Goal: Transaction & Acquisition: Purchase product/service

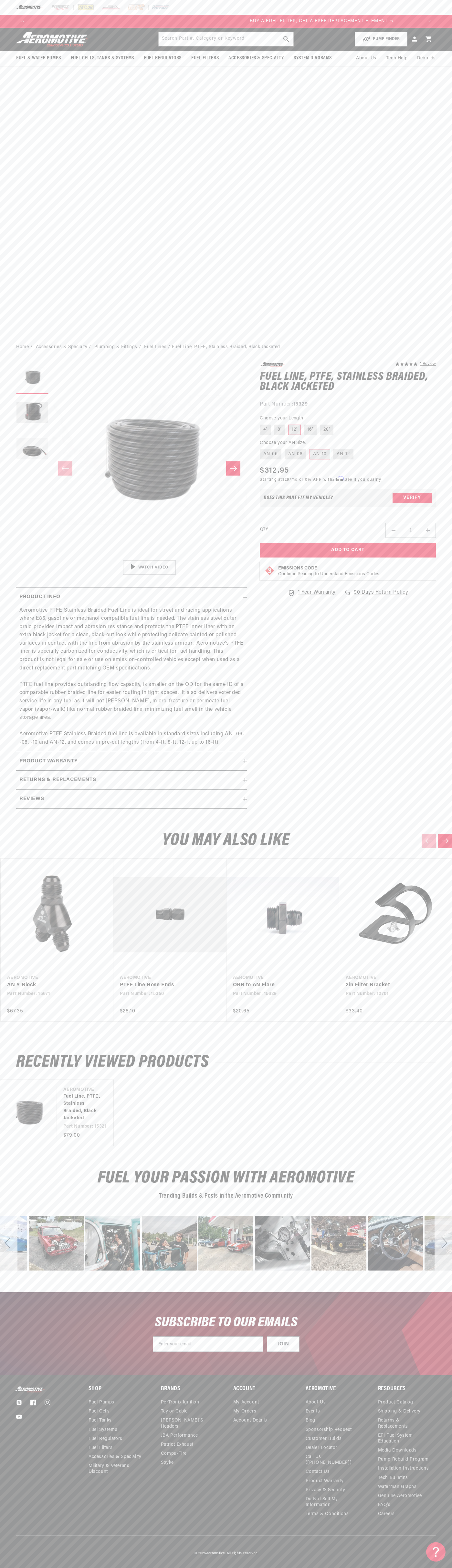
scroll to position [0, 394]
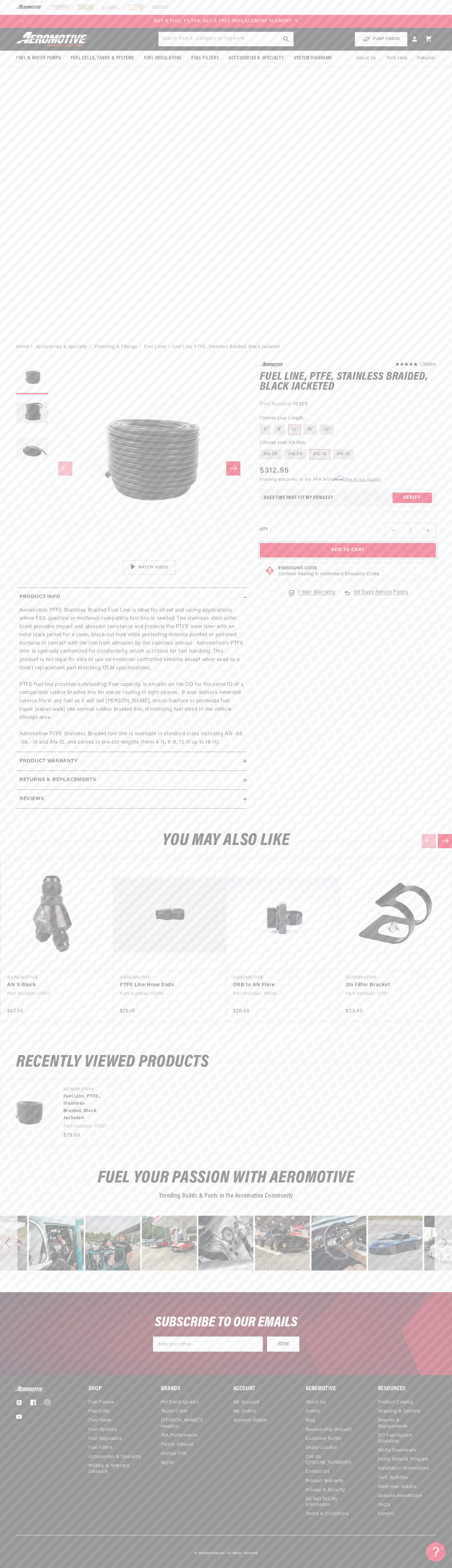
click at [348, 558] on button "Add to Cart" at bounding box center [347, 550] width 176 height 15
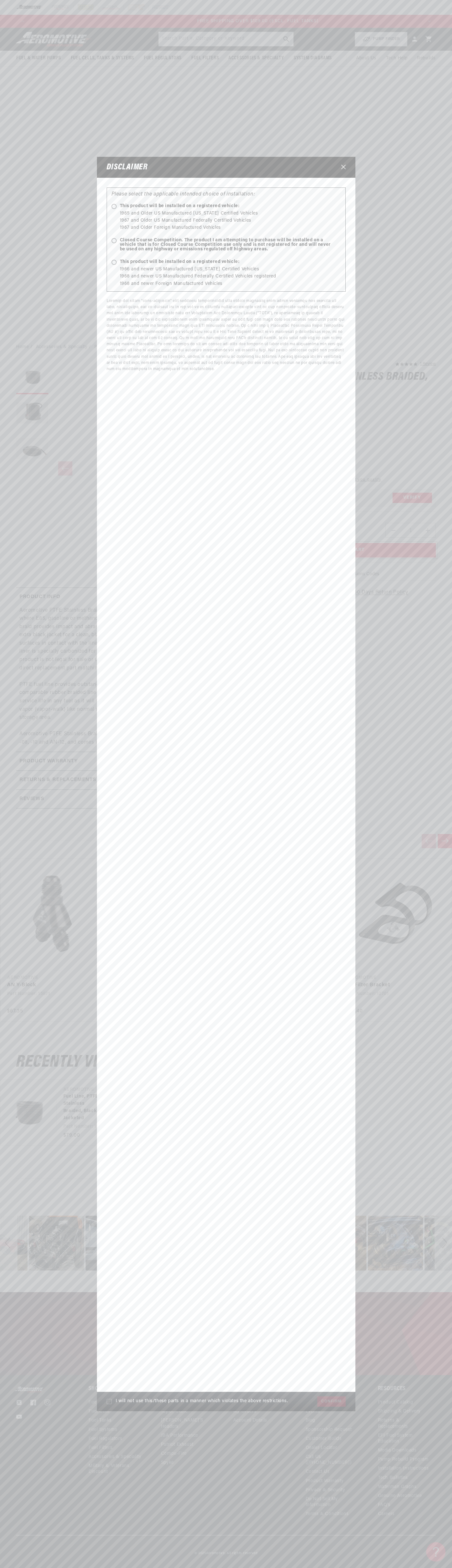
scroll to position [0, 1181]
click at [343, 167] on icon "Close" at bounding box center [343, 167] width 4 height 4
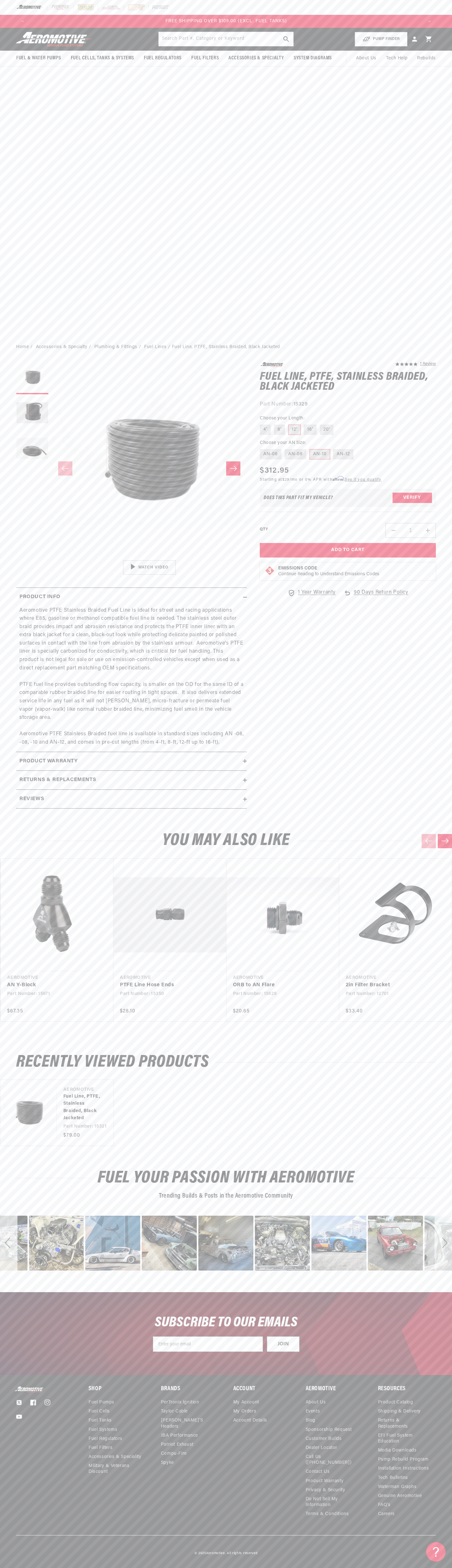
click at [428, 39] on icon at bounding box center [428, 39] width 6 height 6
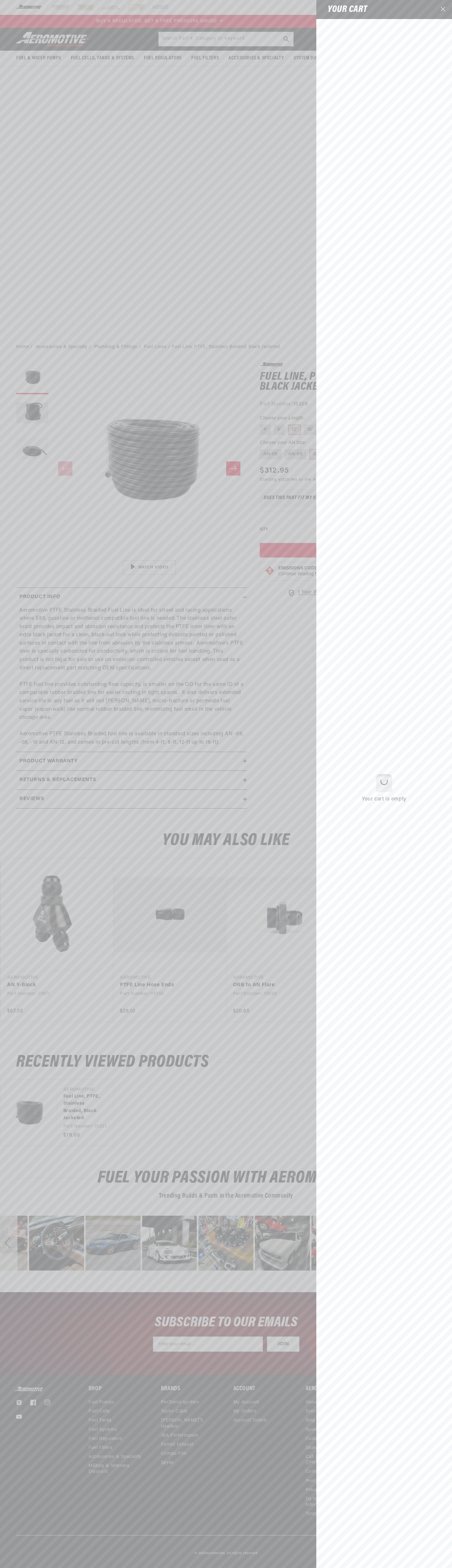
scroll to position [0, 0]
click at [443, 10] on icon "Close" at bounding box center [442, 9] width 4 height 4
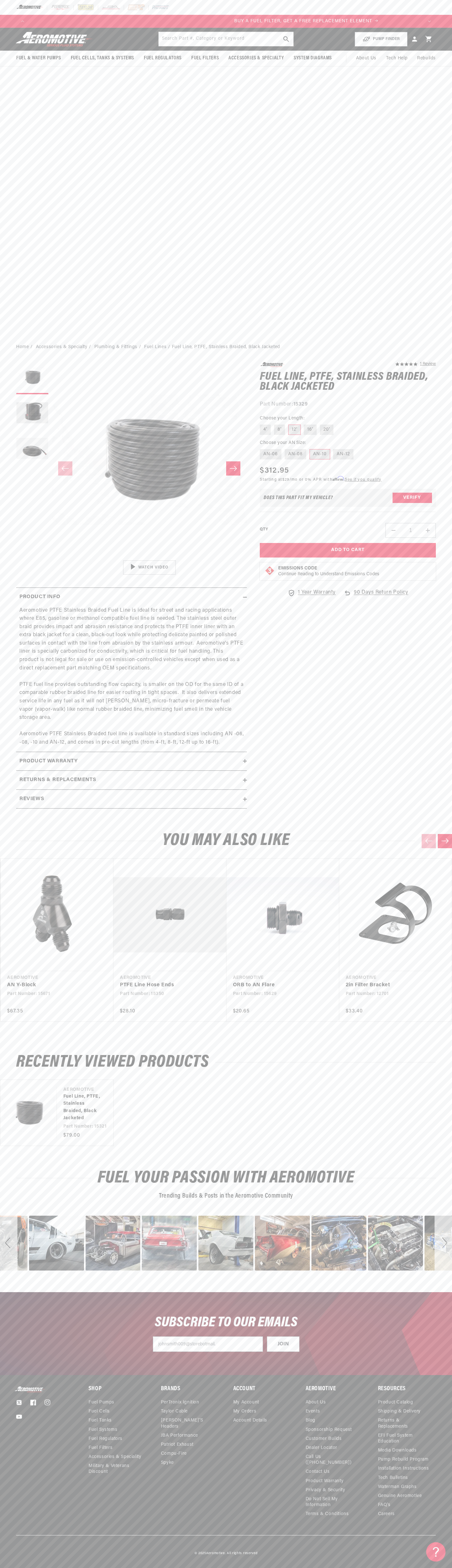
scroll to position [0, 394]
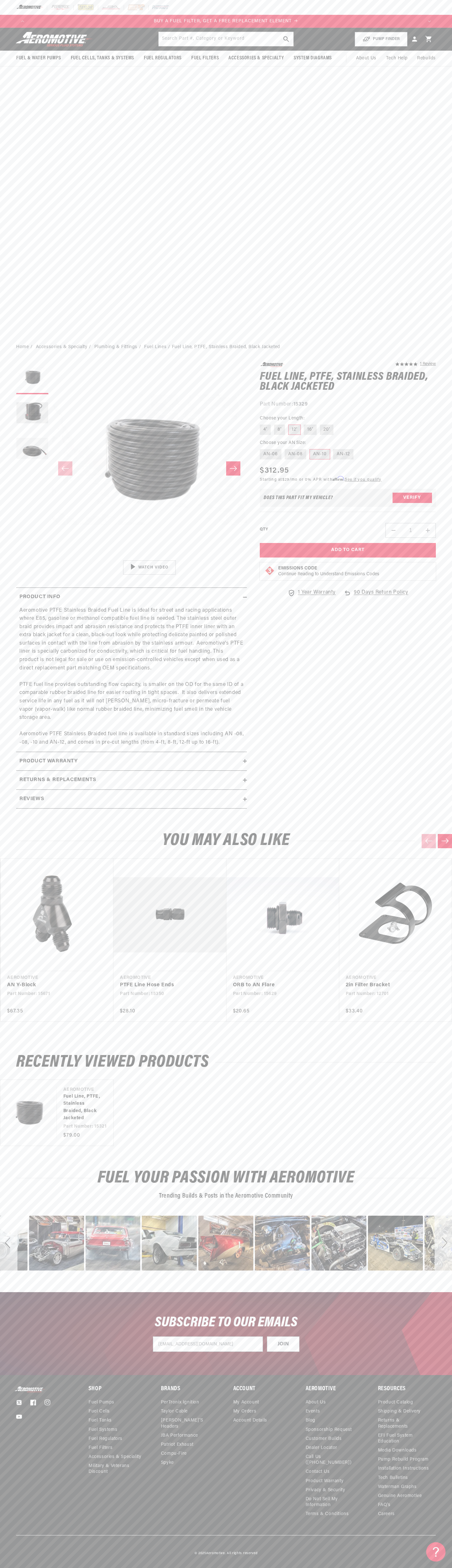
type input "johnsmith009@storebotmail.joonix.net"
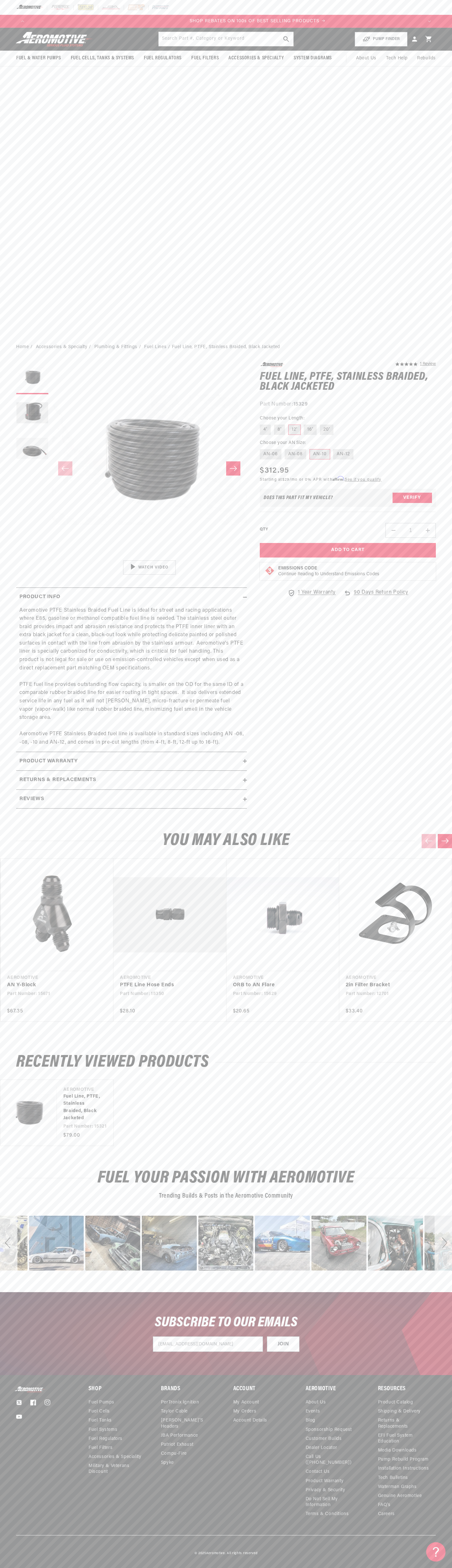
scroll to position [0, 787]
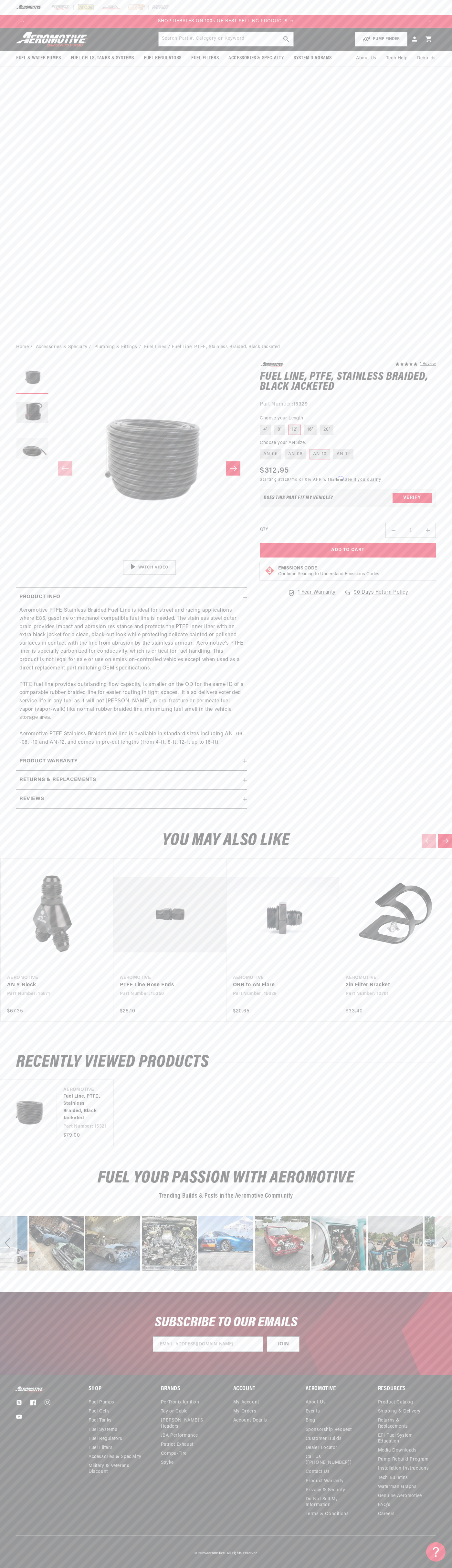
click at [443, 1243] on div "Next" at bounding box center [443, 1243] width 18 height 55
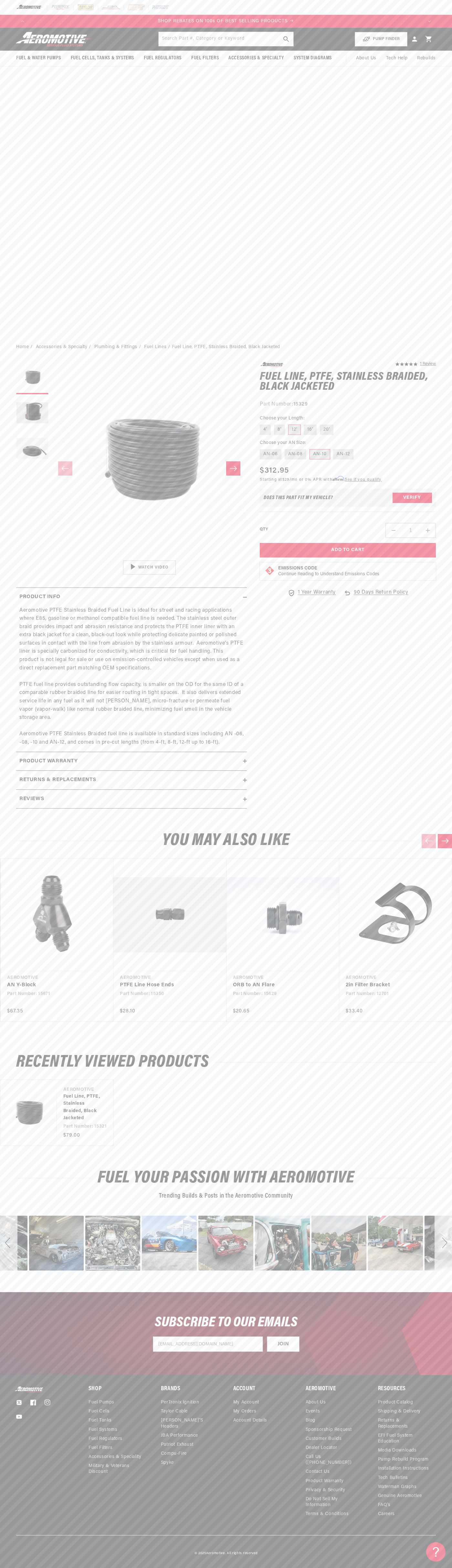
click at [443, 1243] on div "Next" at bounding box center [443, 1243] width 18 height 55
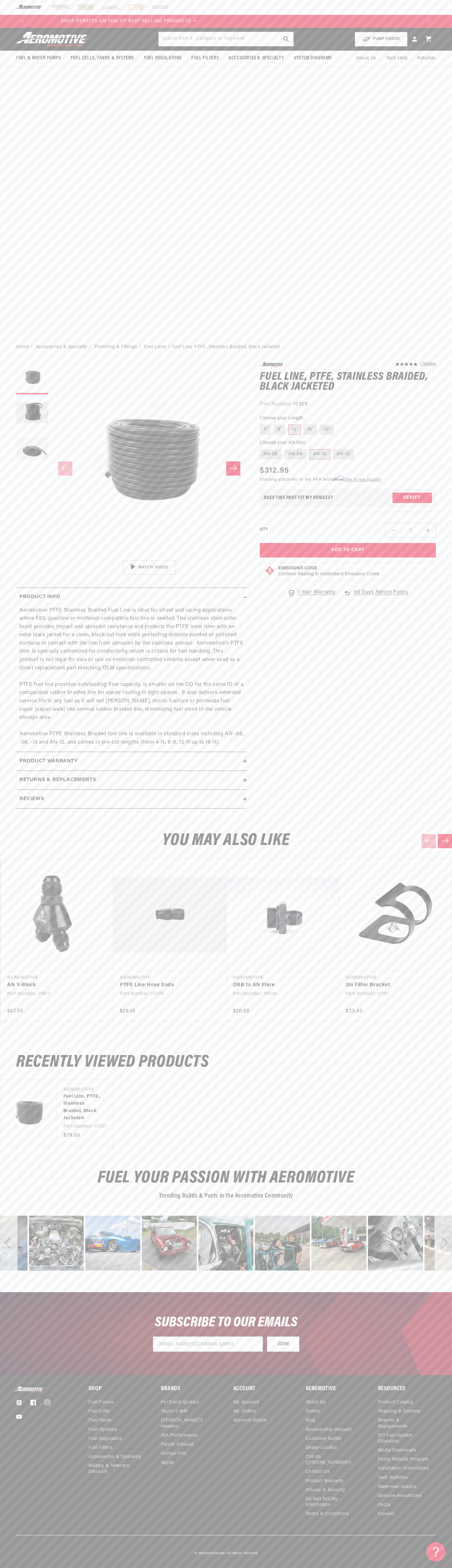
click at [443, 1243] on div "Next" at bounding box center [443, 1243] width 18 height 55
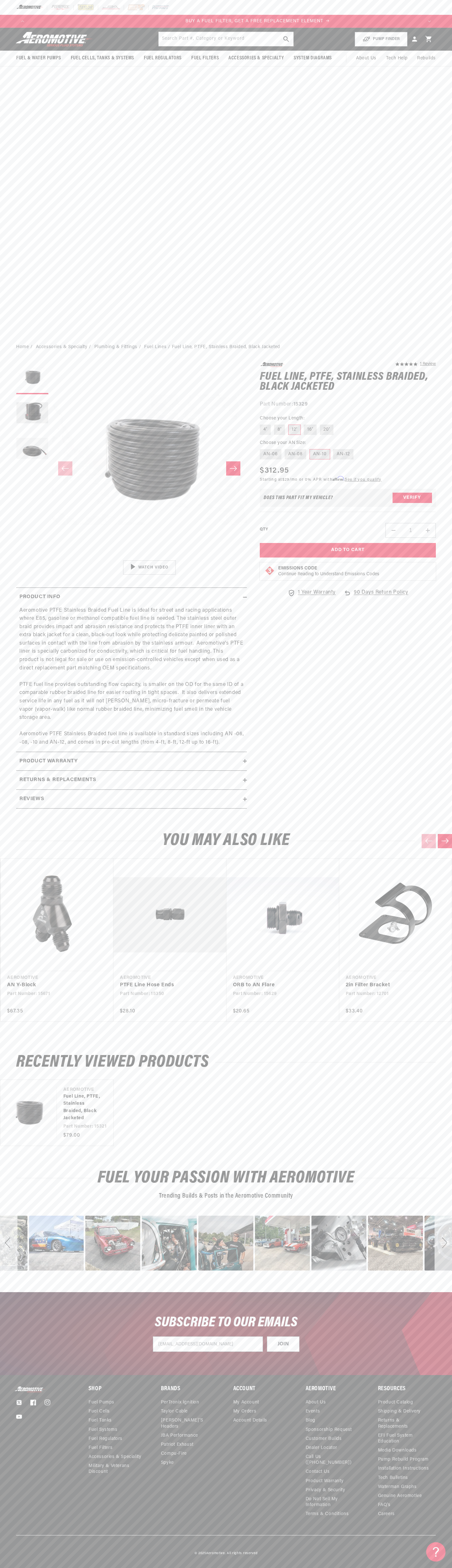
scroll to position [0, 394]
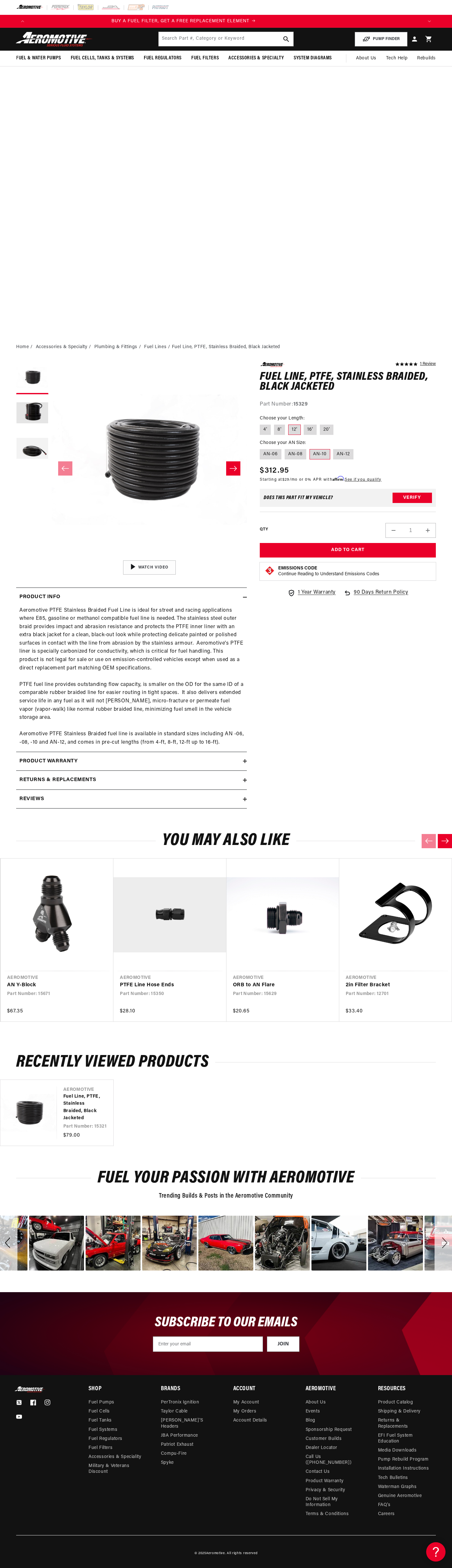
scroll to position [0, 787]
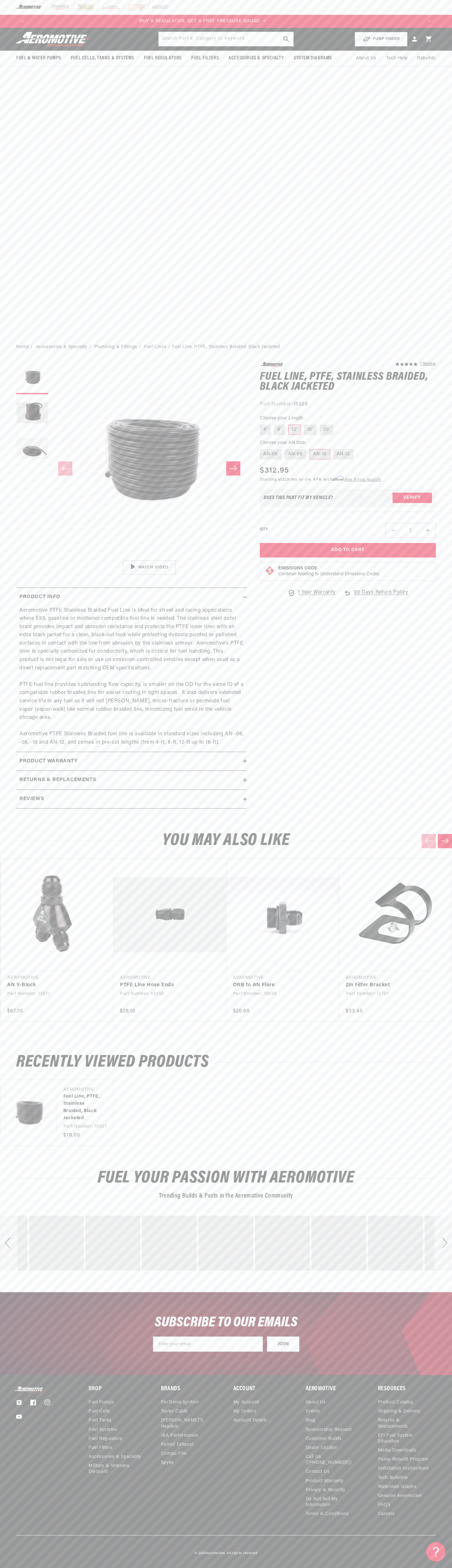
click at [348, 433] on fieldset "Choose your Length: 4' 8' 12' 16' 20'" at bounding box center [347, 425] width 176 height 21
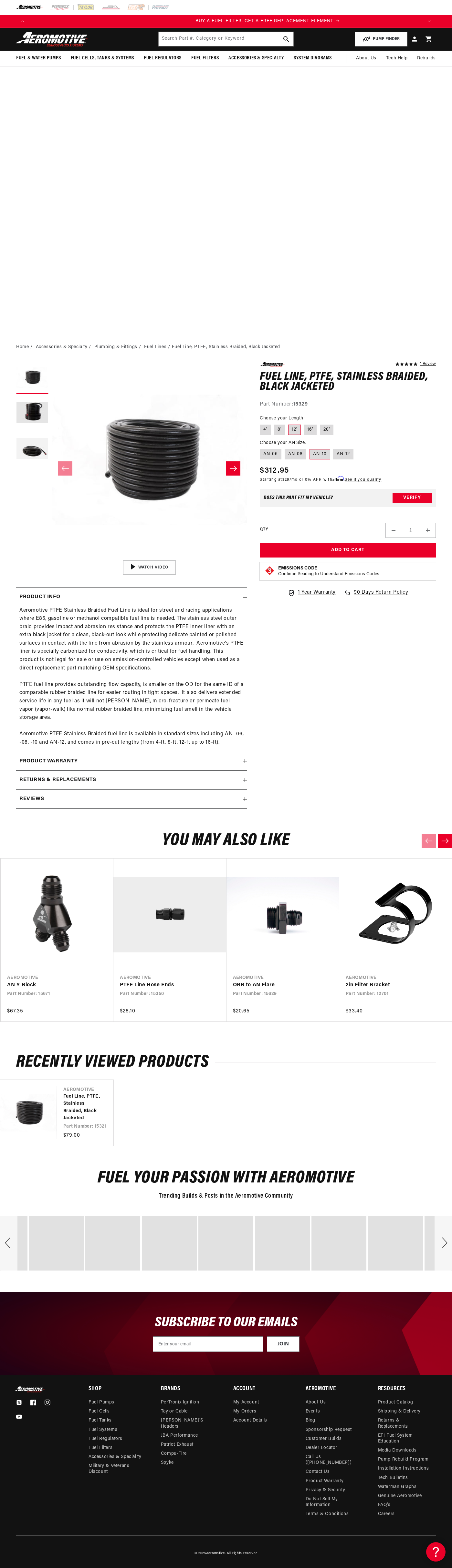
scroll to position [0, 394]
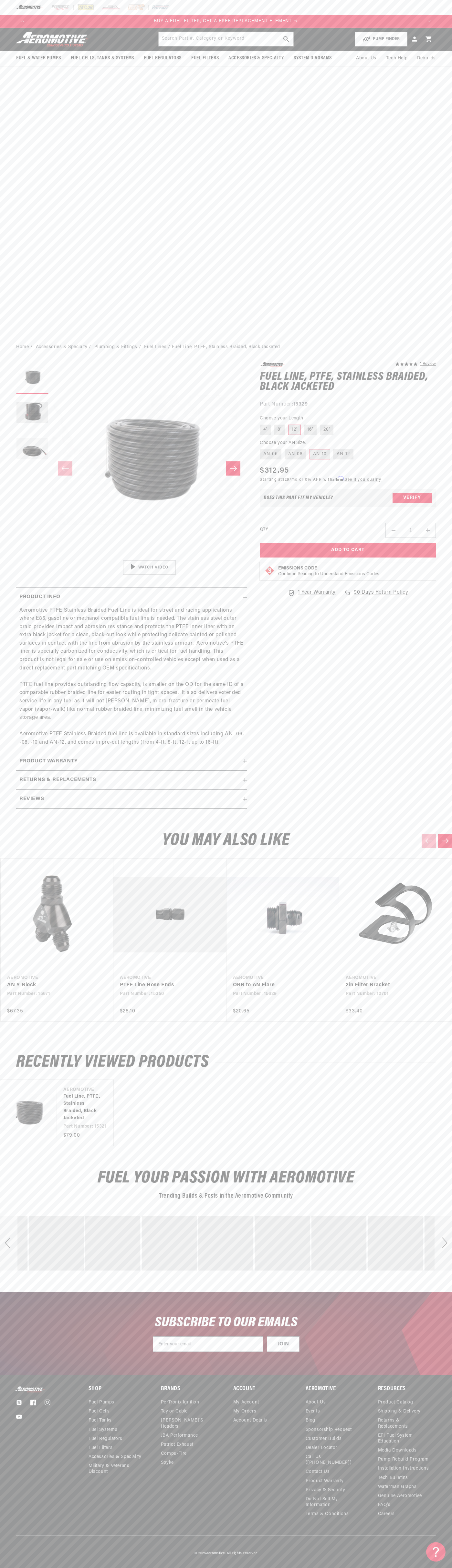
click at [323, 477] on div "Regular price $312.95" at bounding box center [320, 471] width 121 height 12
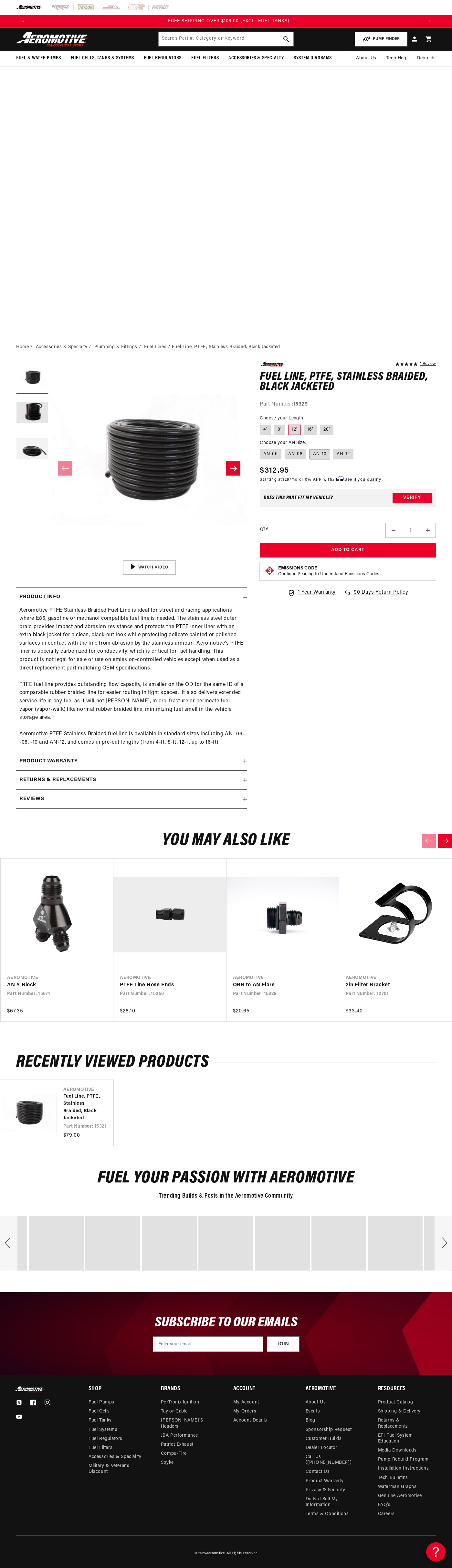
scroll to position [0, 1181]
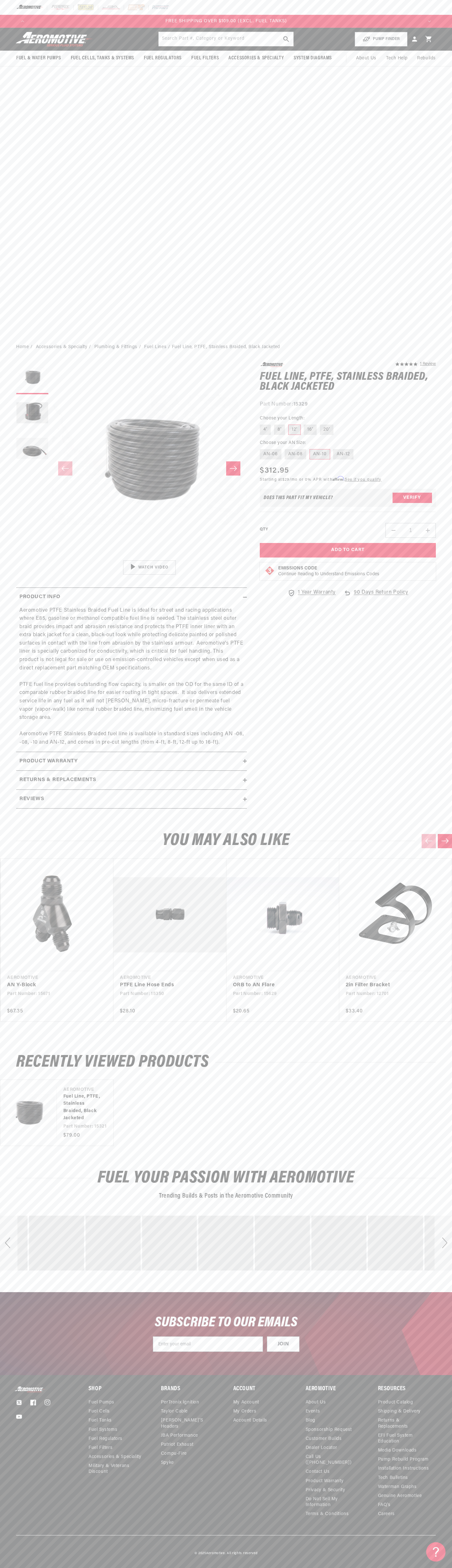
click at [323, 477] on div "Regular price $312.95" at bounding box center [320, 471] width 121 height 12
click at [348, 506] on div "Does This part fit My vehicle? Verify" at bounding box center [347, 498] width 176 height 18
click at [394, 538] on button "Decrease quantity for Fuel Line, PTFE, Stainless Braided, Black Jacketed" at bounding box center [393, 530] width 15 height 15
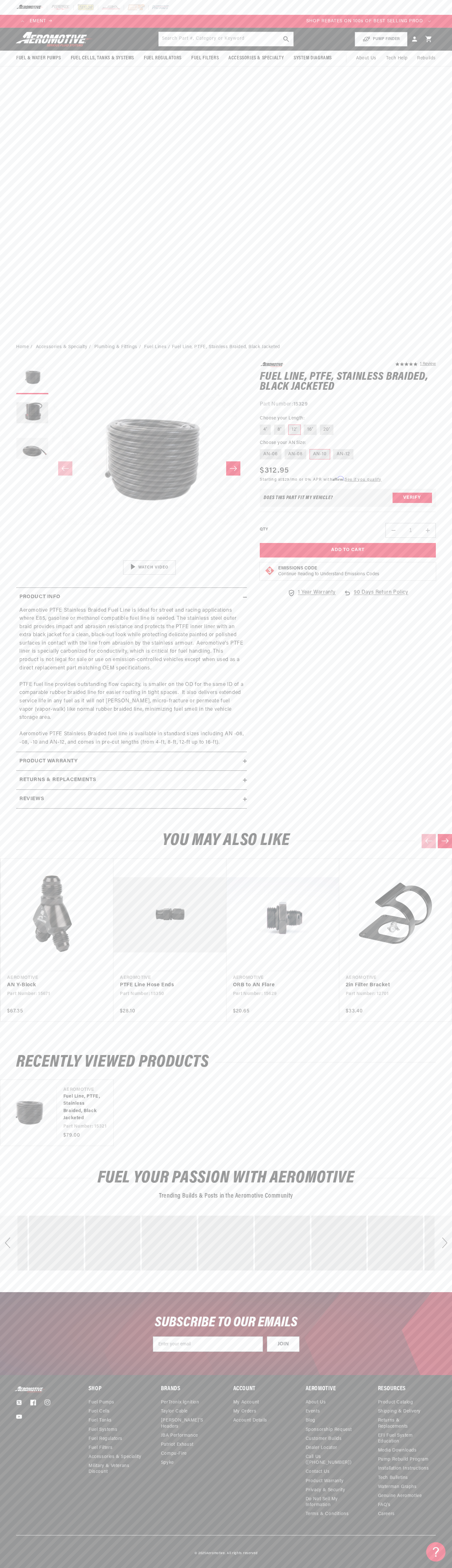
scroll to position [0, 787]
click at [348, 558] on button "Add to Cart" at bounding box center [347, 550] width 176 height 15
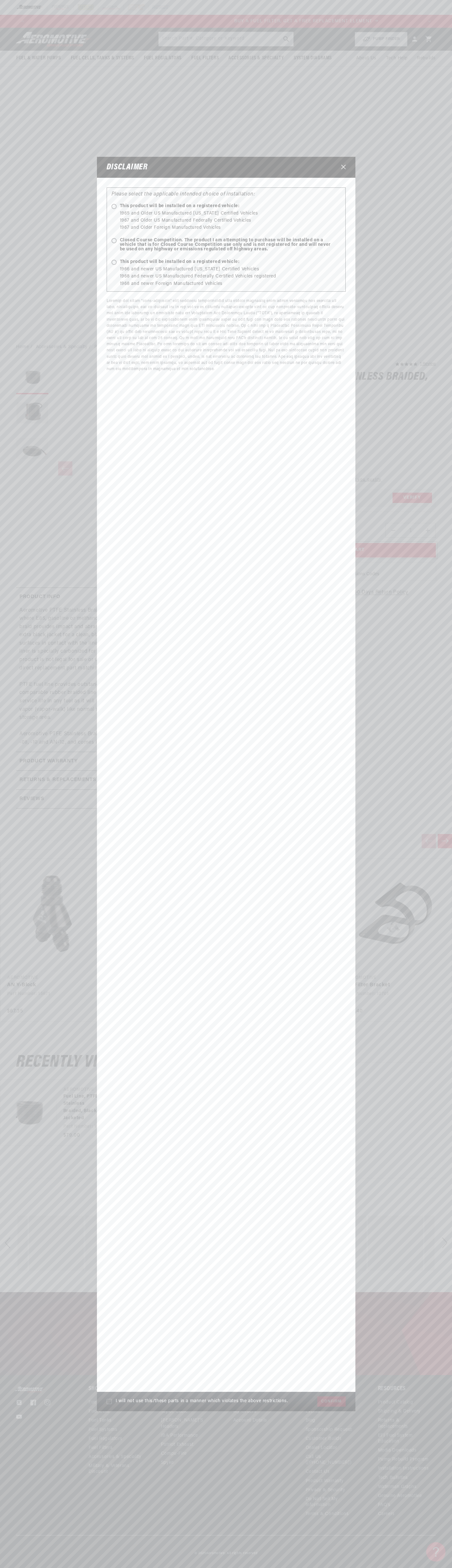
scroll to position [0, 394]
click at [115, 207] on ellipse at bounding box center [113, 206] width 3 height 3
click at [115, 207] on input "This product will be installed on a registered vehicle:" at bounding box center [115, 207] width 4 height 4
radio input "true"
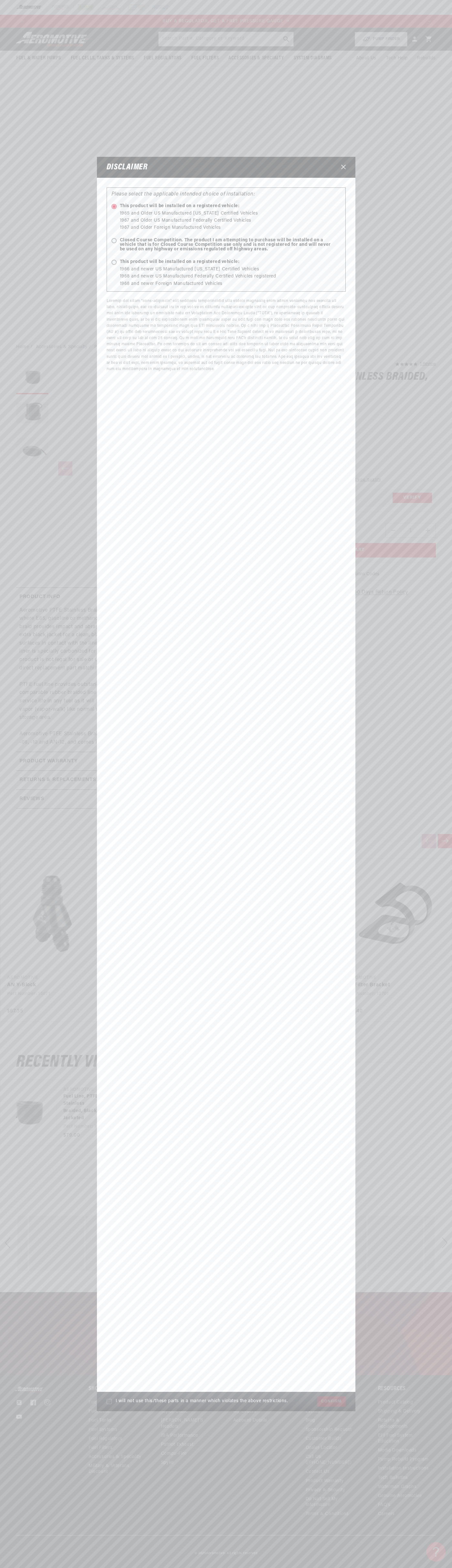
click at [343, 167] on icon "Close" at bounding box center [343, 167] width 4 height 4
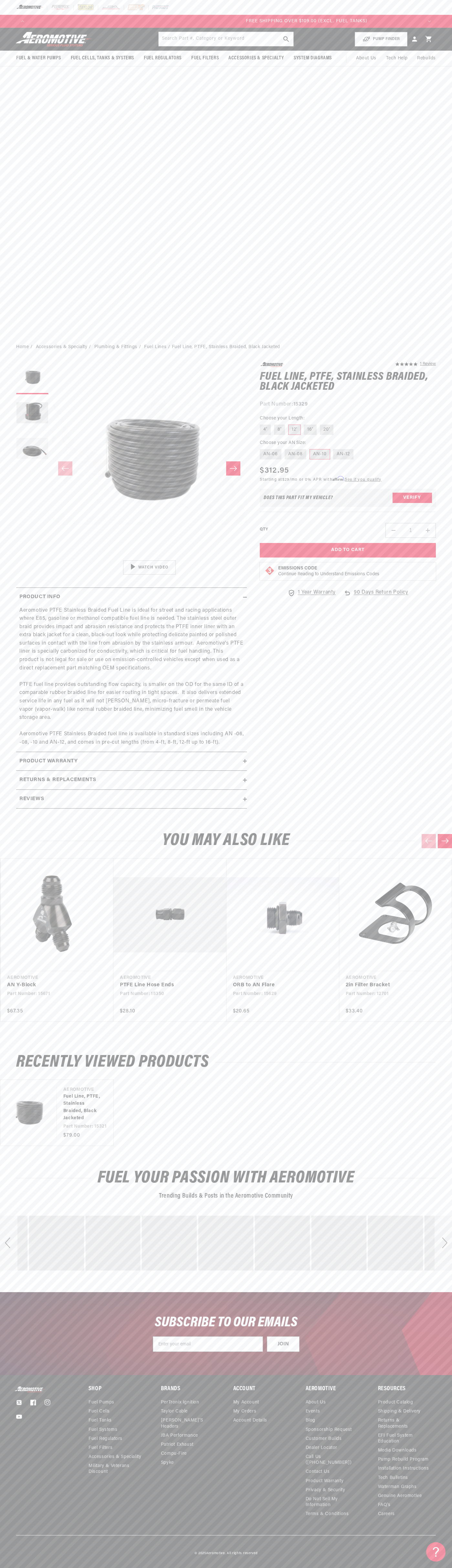
scroll to position [0, 1181]
click at [348, 558] on button "Add to Cart" at bounding box center [347, 550] width 176 height 15
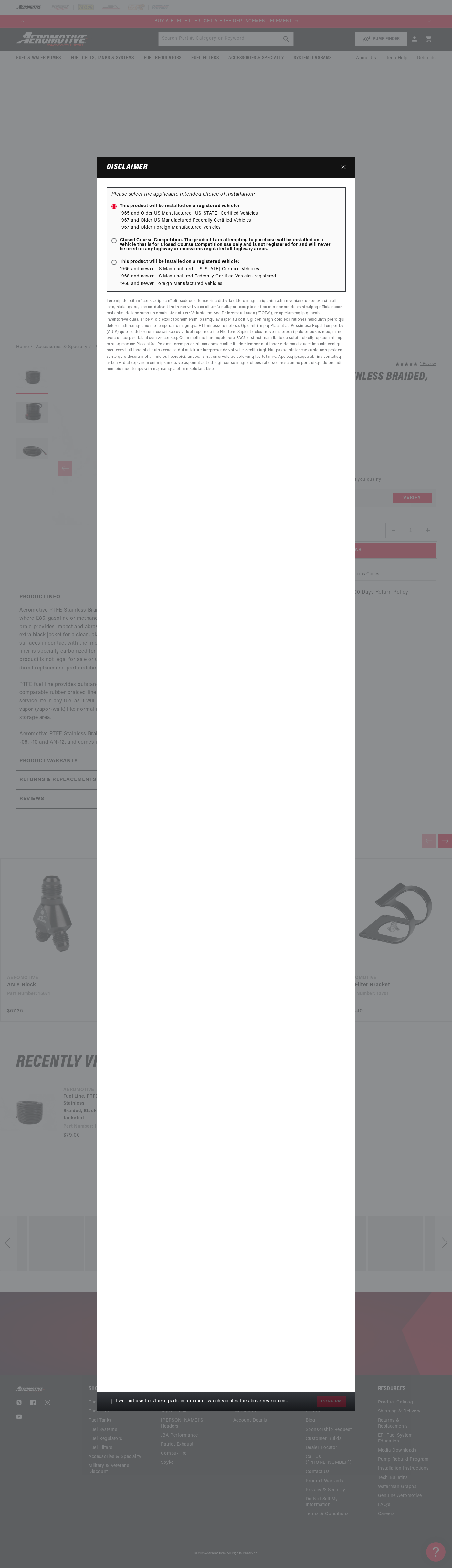
scroll to position [0, 394]
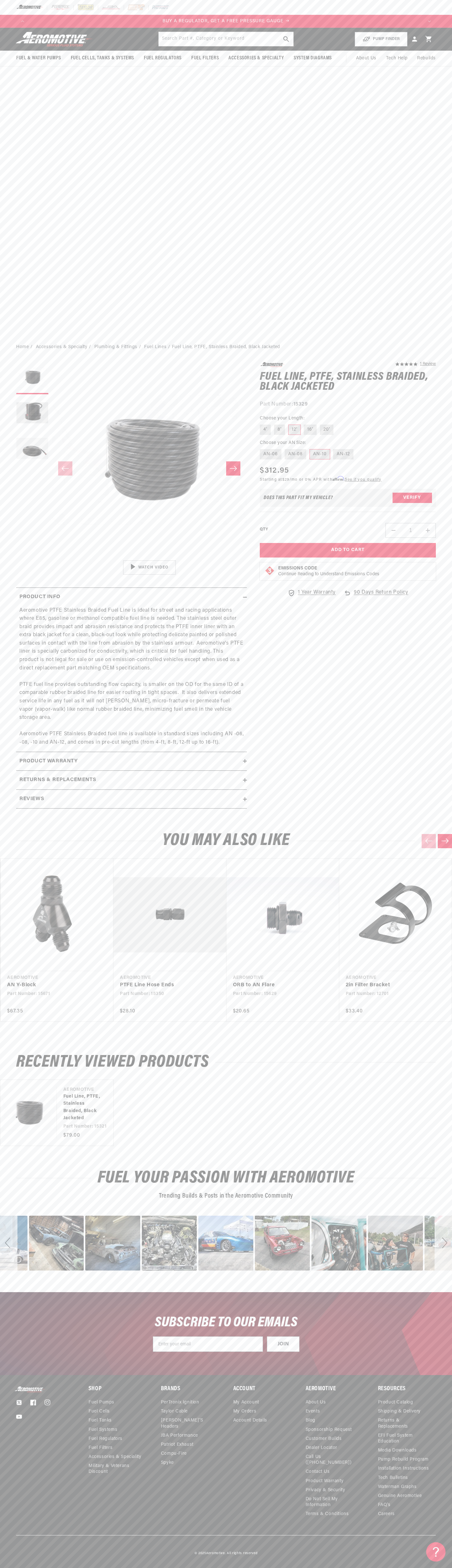
click at [428, 39] on icon at bounding box center [428, 39] width 6 height 6
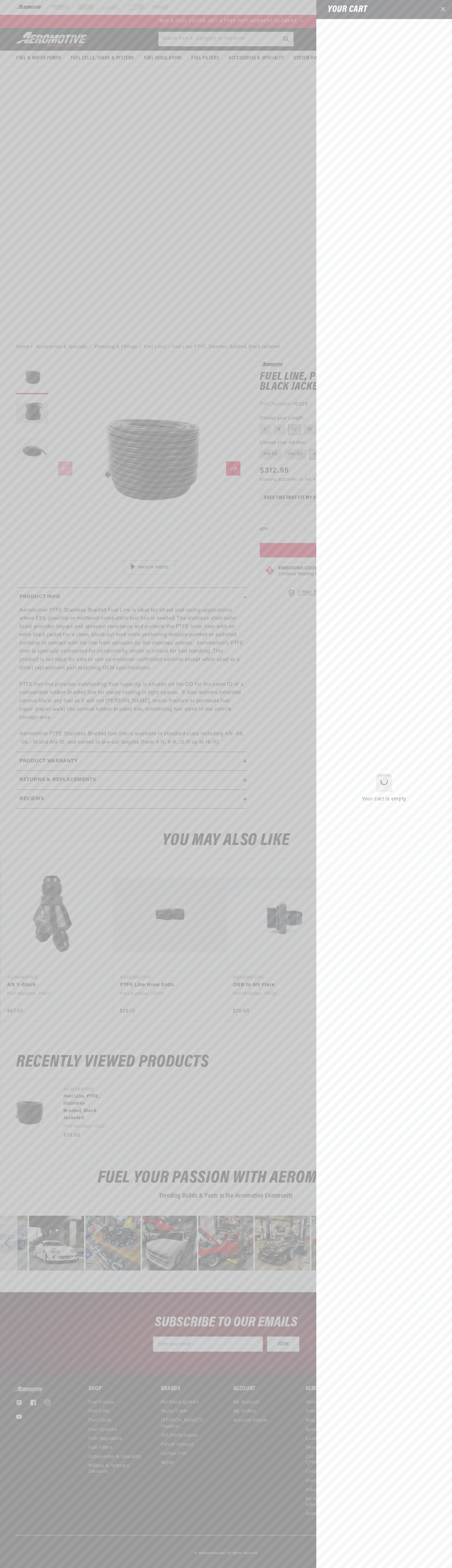
scroll to position [0, 394]
click at [443, 10] on icon "Close" at bounding box center [442, 9] width 4 height 4
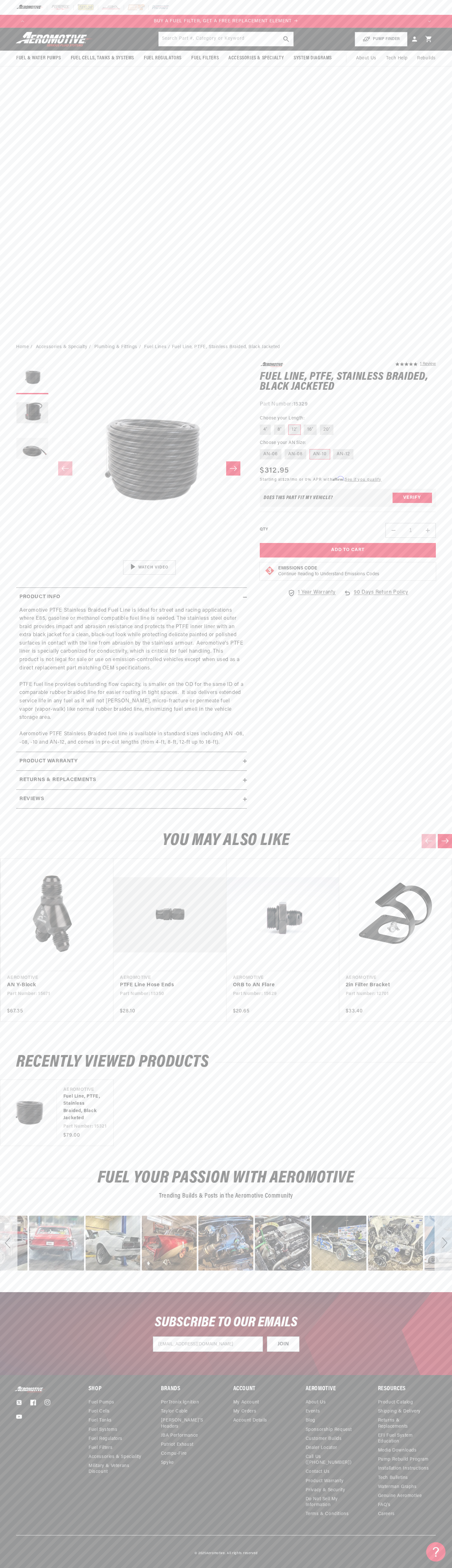
type input "johnsmith009@storebotmail.joonix.net"
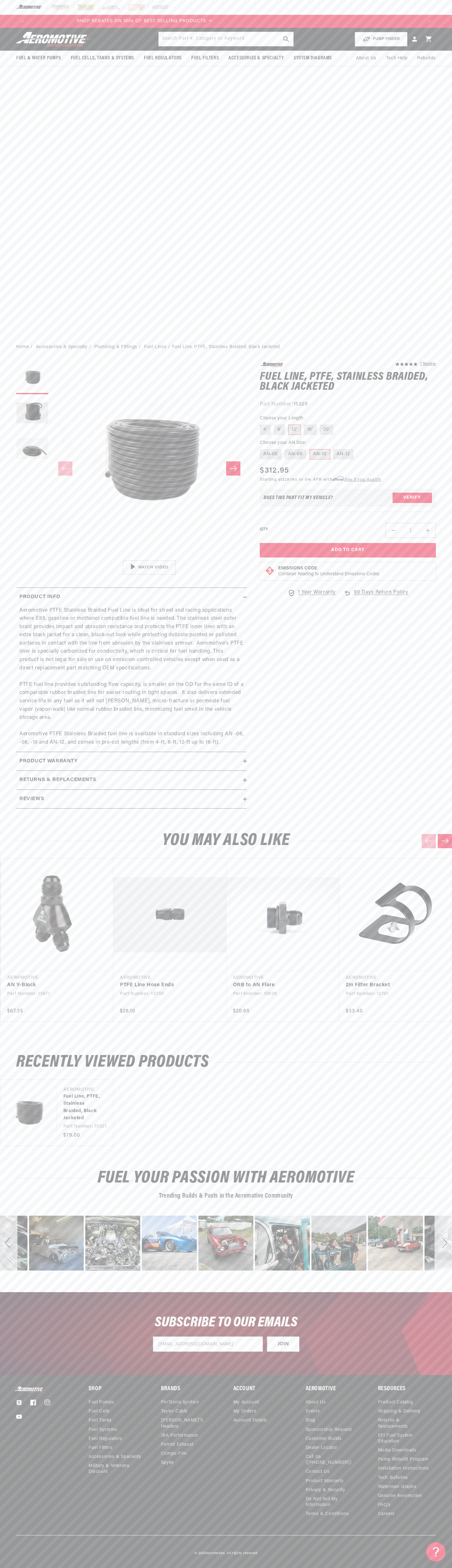
scroll to position [0, 1181]
click at [443, 1243] on div "Next" at bounding box center [443, 1243] width 18 height 55
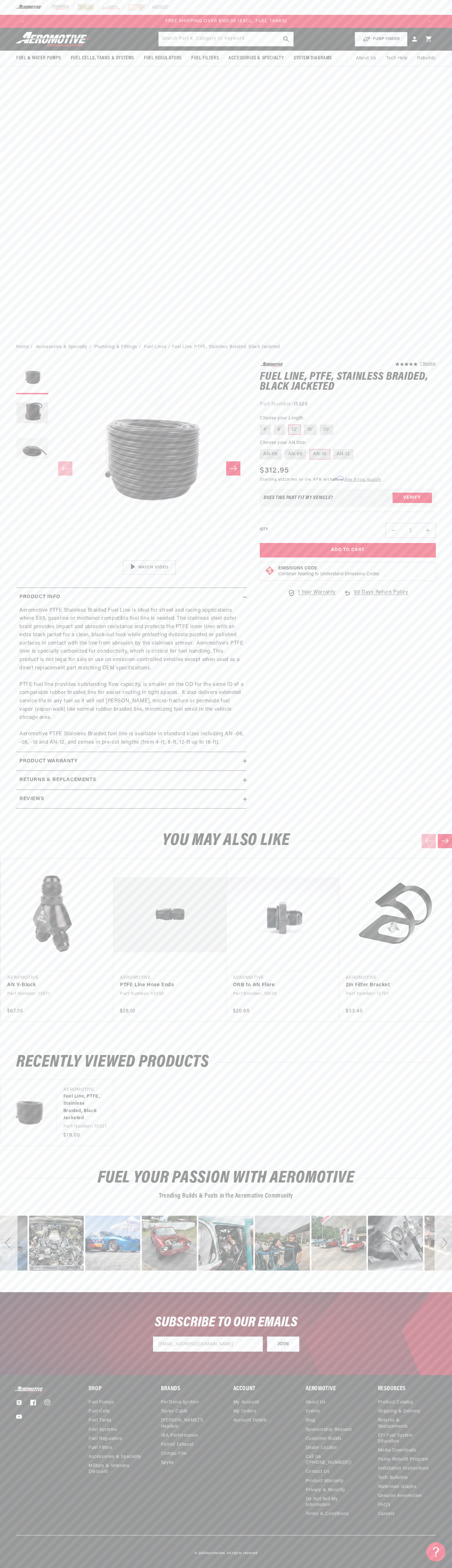
click at [443, 1243] on div "Next" at bounding box center [443, 1243] width 18 height 55
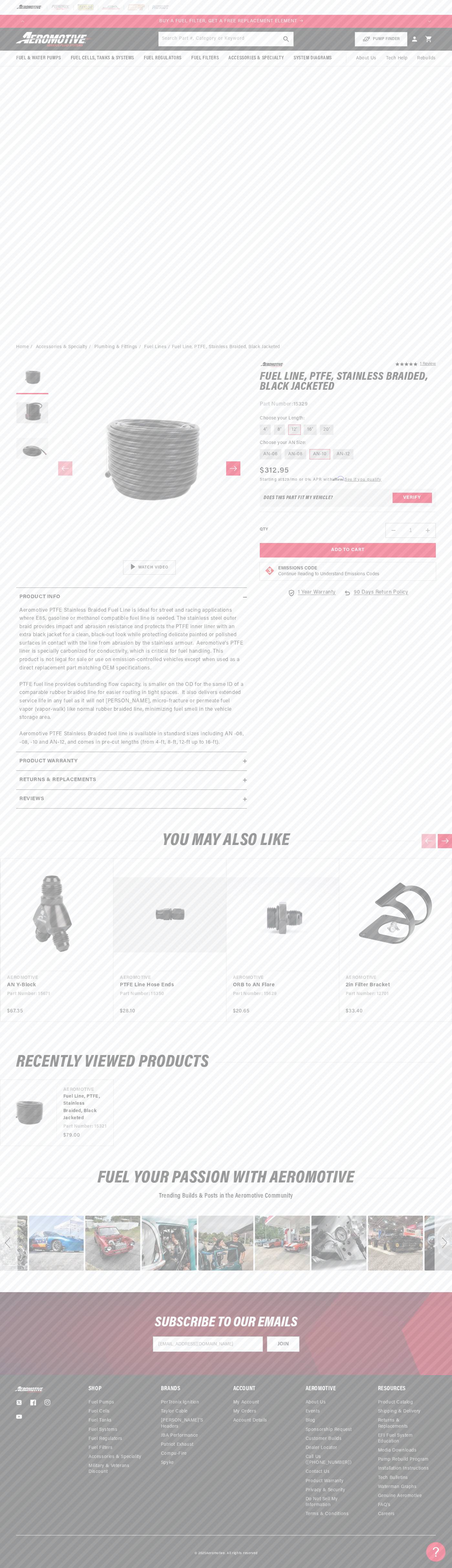
scroll to position [0, 394]
click at [443, 1243] on div "Next" at bounding box center [443, 1243] width 18 height 55
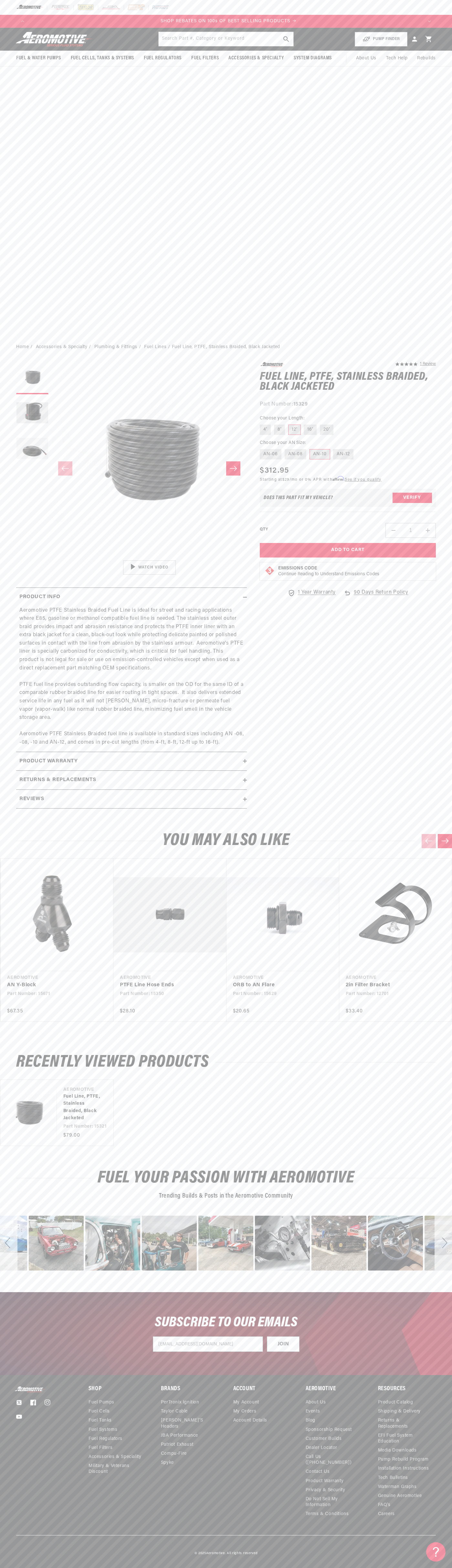
scroll to position [0, 787]
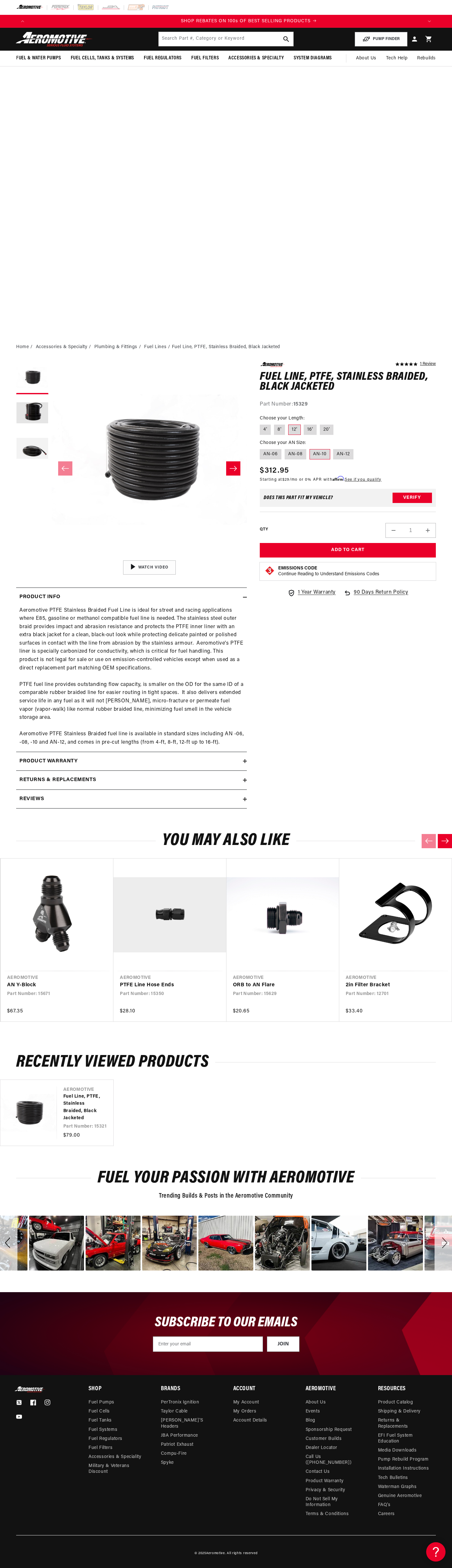
scroll to position [0, 787]
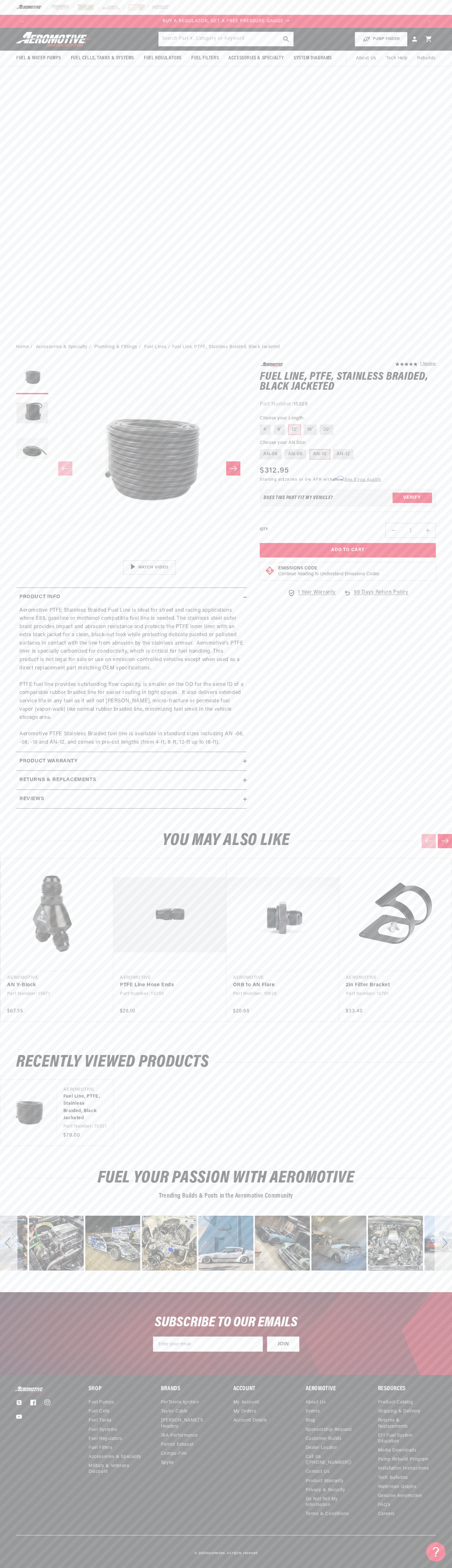
click at [428, 39] on icon at bounding box center [428, 39] width 6 height 6
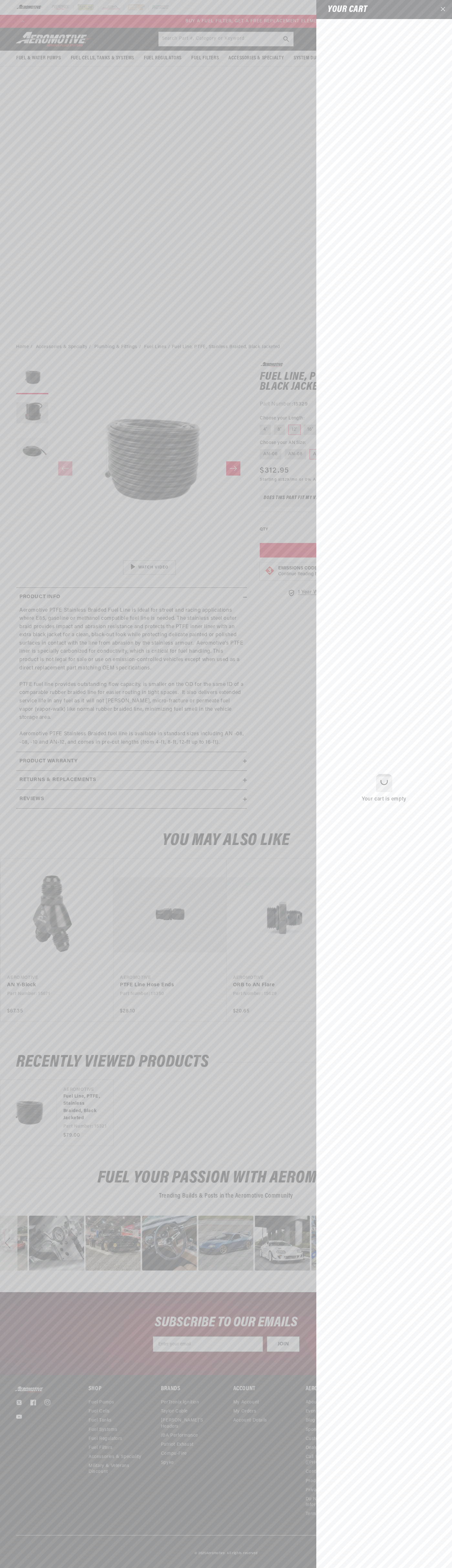
scroll to position [0, 394]
click at [443, 10] on icon "Close" at bounding box center [442, 9] width 4 height 4
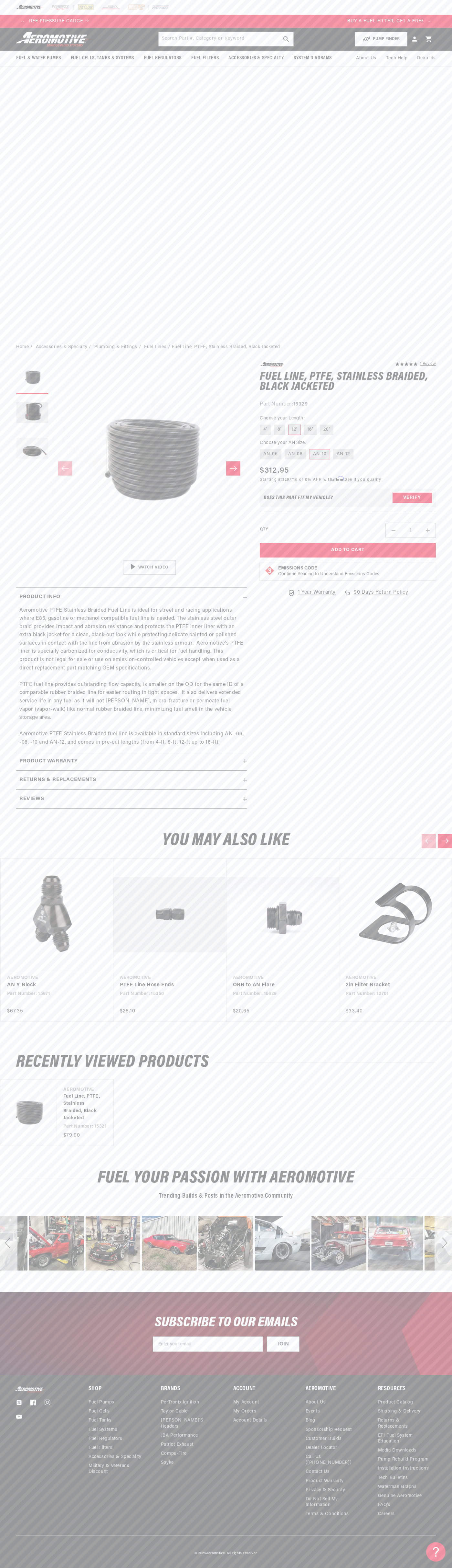
scroll to position [0, 0]
